Goal: Book appointment/travel/reservation

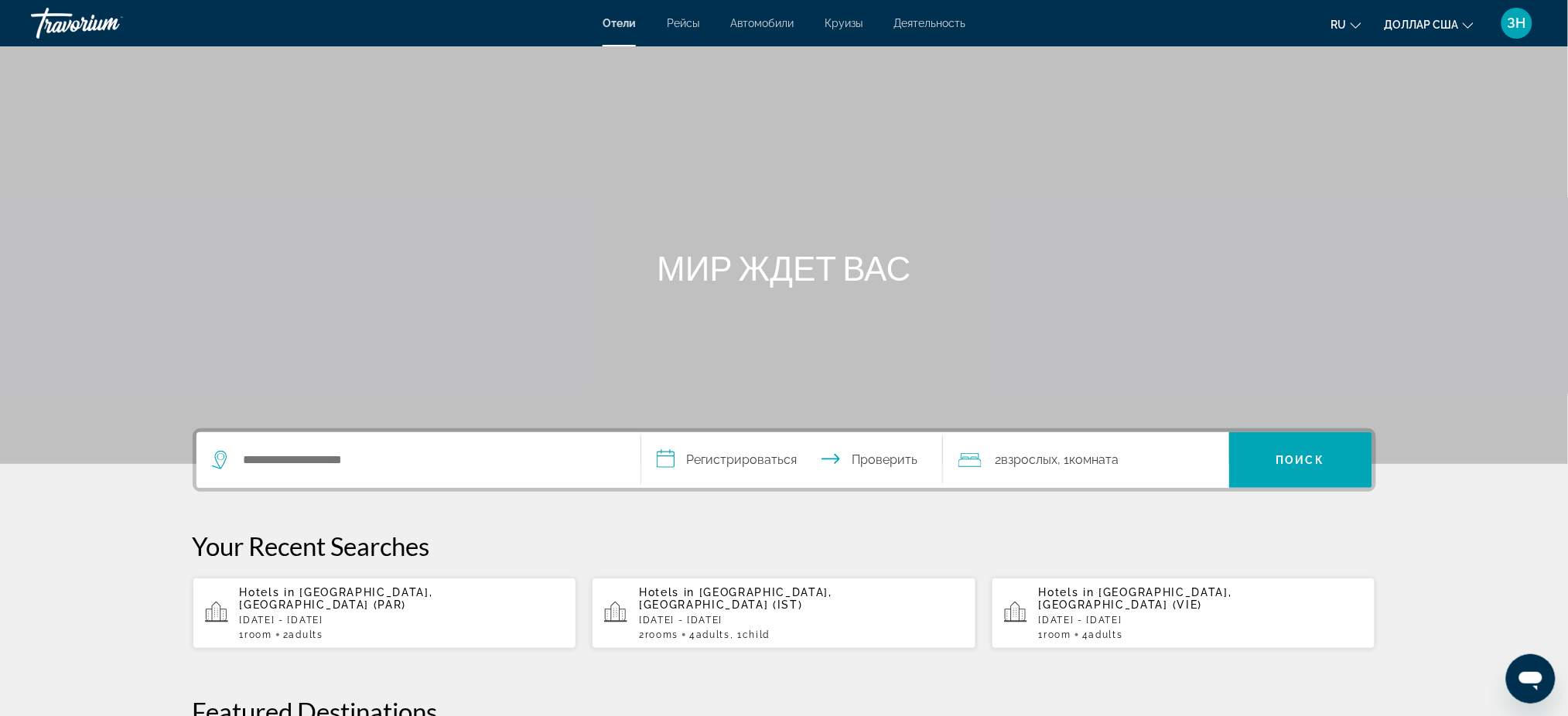
click at [1508, 31] on font "ЗН" at bounding box center [1516, 23] width 19 height 16
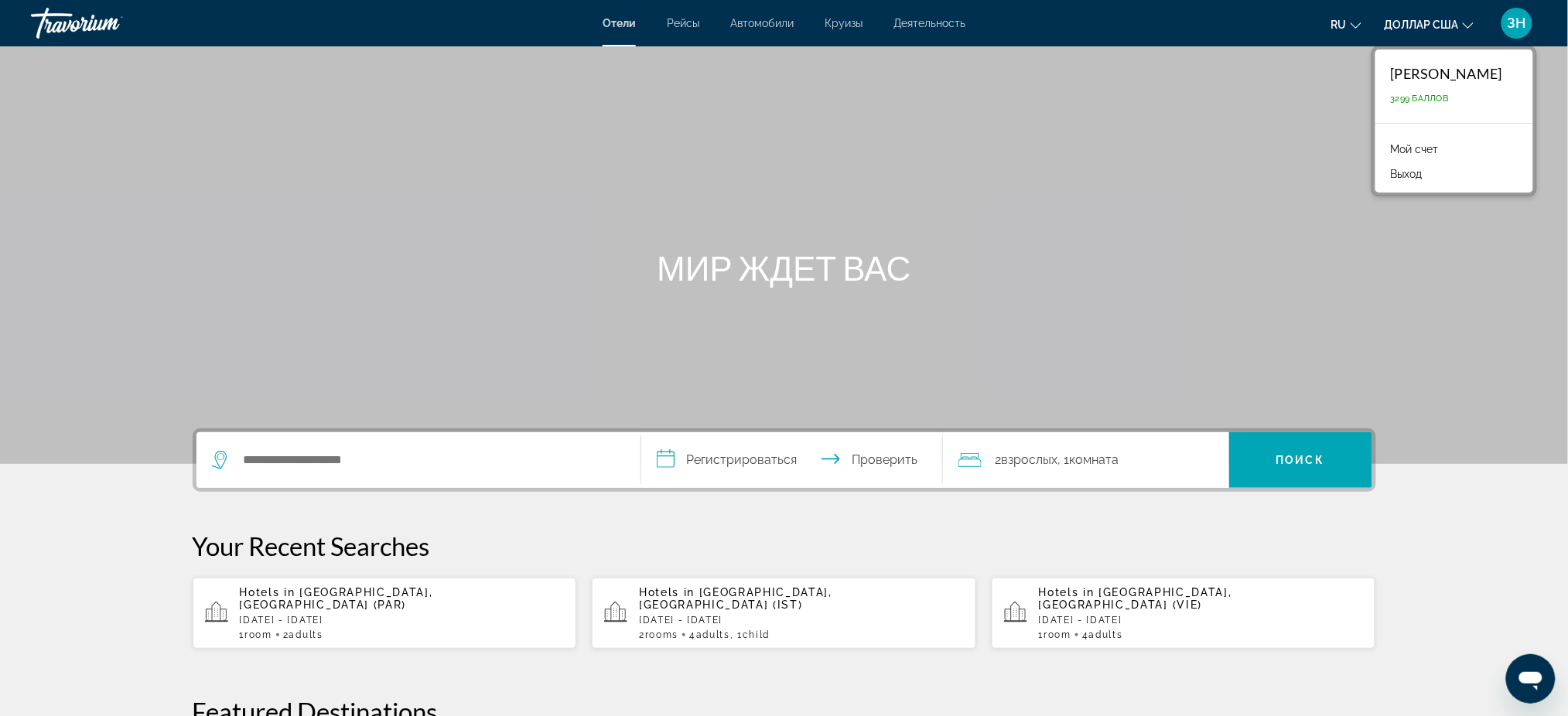
drag, startPoint x: 1239, startPoint y: 205, endPoint x: 1239, endPoint y: 197, distance: 8.0
click at [1239, 203] on div "Основное содержание" at bounding box center [784, 232] width 1568 height 464
